Goal: Transaction & Acquisition: Purchase product/service

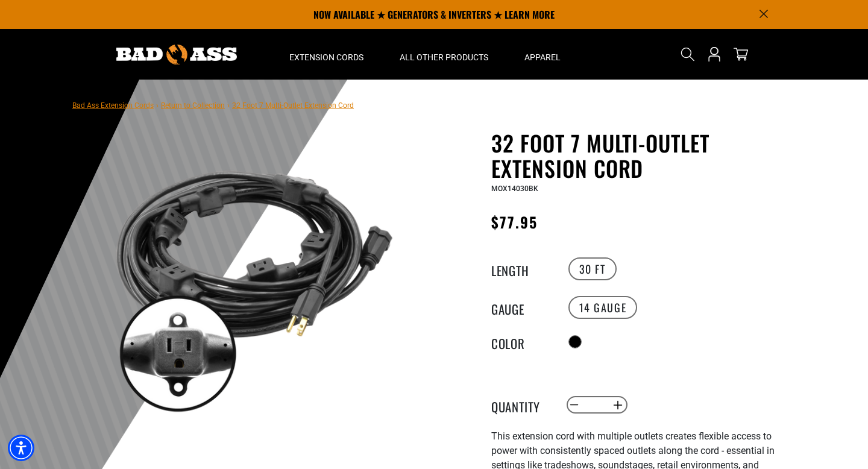
click at [544, 139] on h1 "32 Foot 7 Multi-Outlet Extension Cord" at bounding box center [638, 155] width 295 height 51
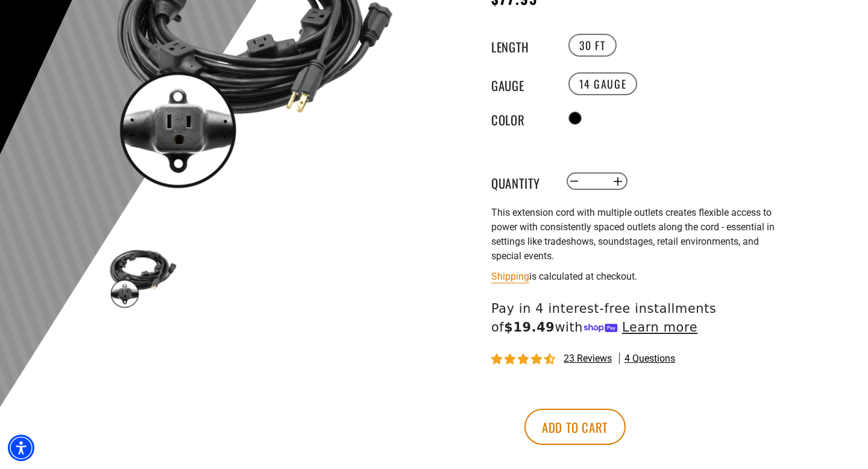
scroll to position [295, 0]
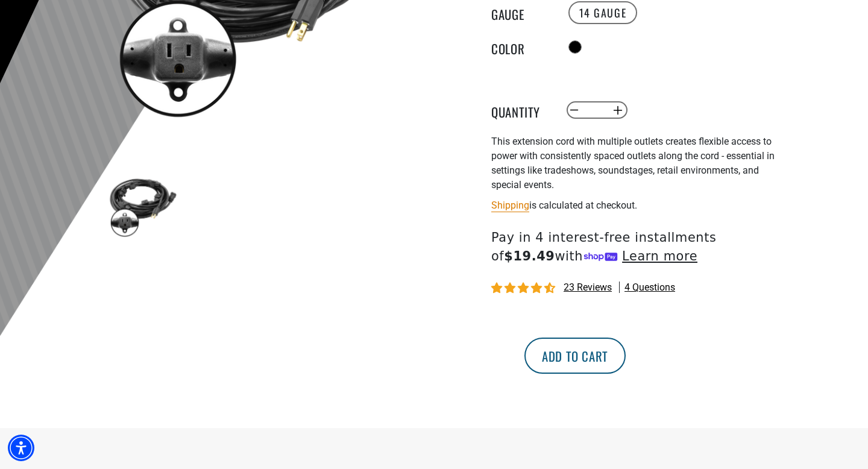
click at [626, 356] on button "Add to cart" at bounding box center [574, 355] width 101 height 36
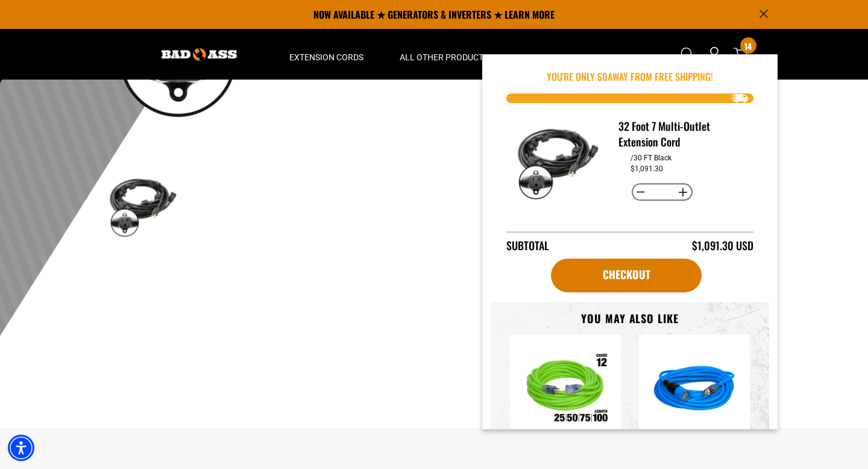
click at [635, 190] on button "Decrease quantity for 32 Foot 7 Multi-Outlet Extension Cord" at bounding box center [641, 192] width 19 height 20
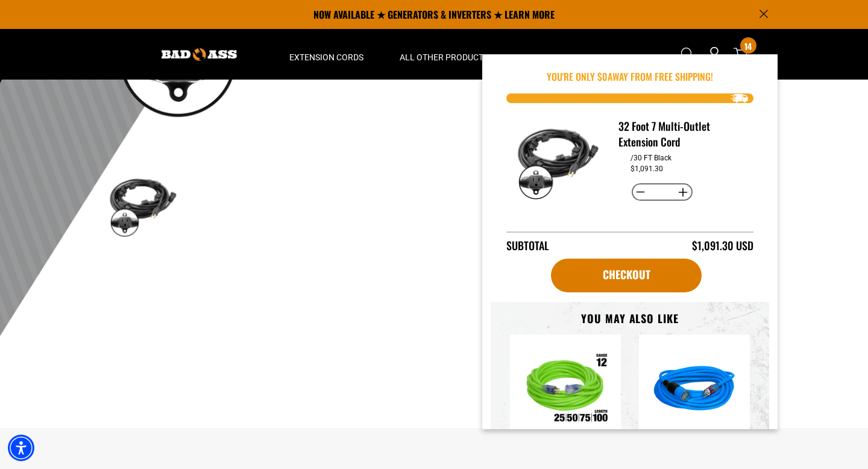
click at [635, 190] on button "Decrease quantity for 32 Foot 7 Multi-Outlet Extension Cord" at bounding box center [641, 192] width 19 height 20
click at [674, 196] on button "Increase quantity for 32 Foot 7 Multi-Outlet Extension Cord" at bounding box center [683, 192] width 19 height 20
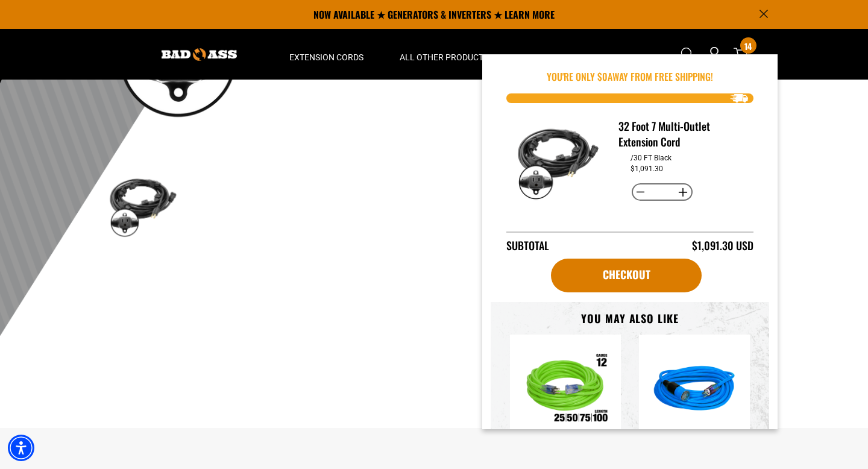
click at [674, 196] on button "Increase quantity for 32 Foot 7 Multi-Outlet Extension Cord" at bounding box center [683, 192] width 19 height 20
type input "*"
click at [749, 211] on div "32 Foot 7 Multi-Outlet Extension Cord /30 FT Black $389.75 Decrease quantity fo…" at bounding box center [630, 178] width 278 height 151
click at [609, 292] on div "Checkout" at bounding box center [630, 278] width 278 height 48
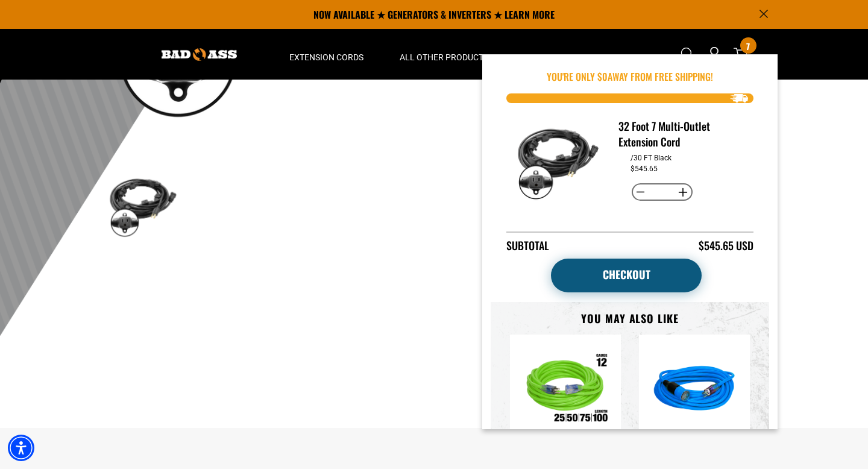
click at [609, 282] on link "Checkout" at bounding box center [626, 276] width 151 height 34
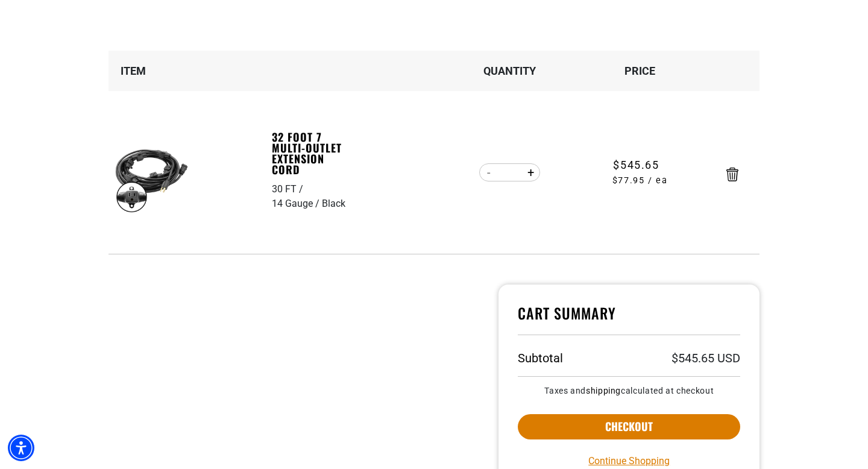
scroll to position [152, 0]
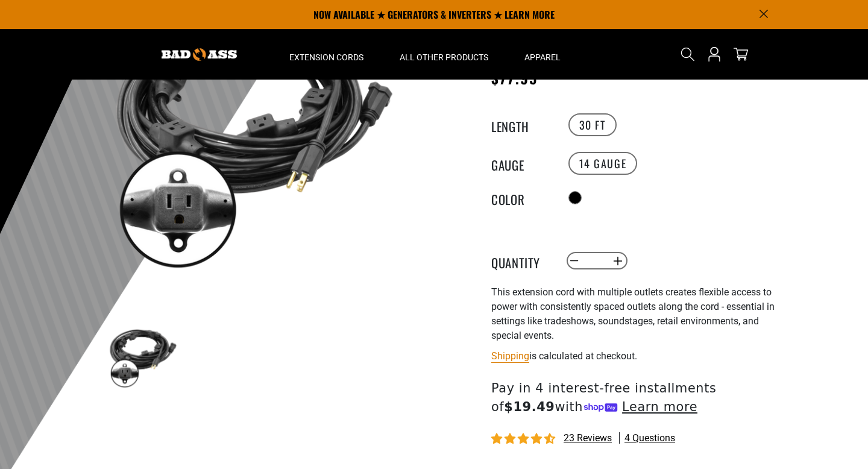
scroll to position [127, 0]
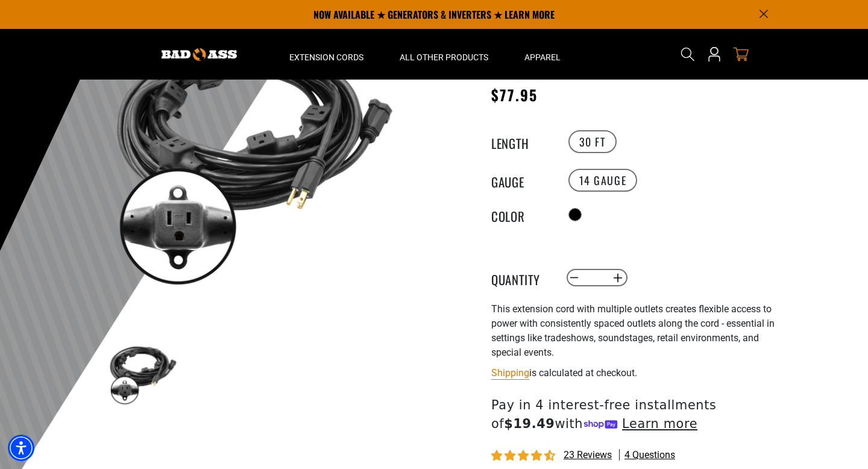
click at [740, 56] on icon "cart" at bounding box center [741, 55] width 16 height 14
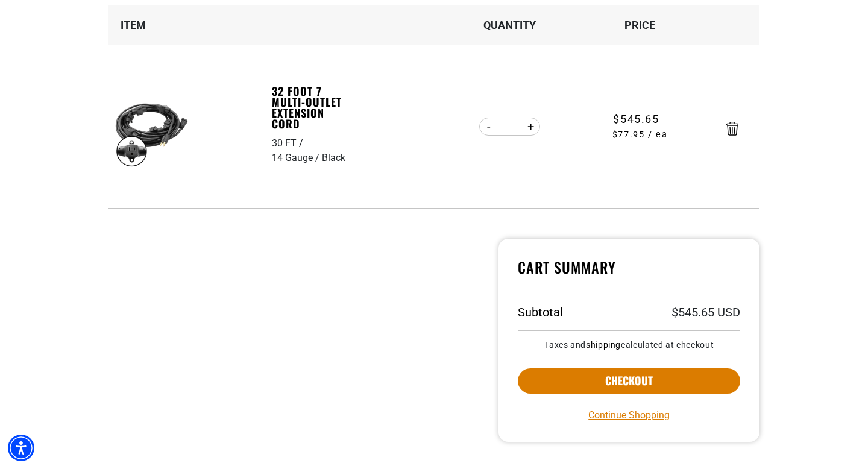
scroll to position [200, 0]
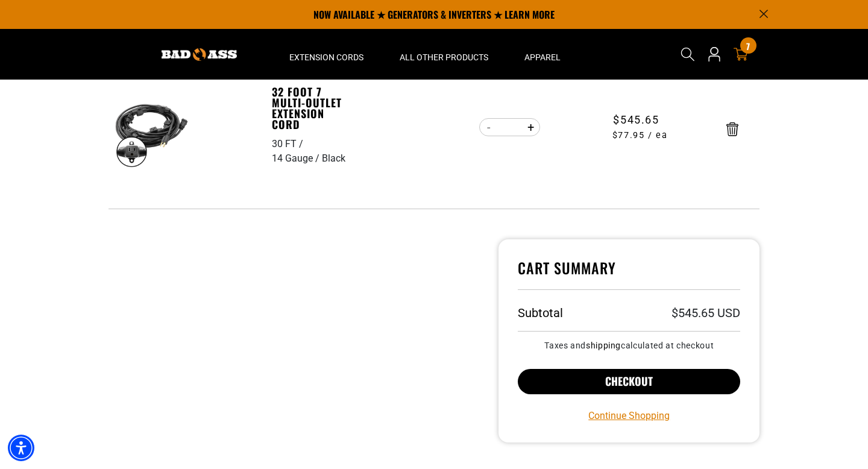
click at [616, 380] on button "Checkout" at bounding box center [629, 381] width 222 height 25
